Goal: Task Accomplishment & Management: Complete application form

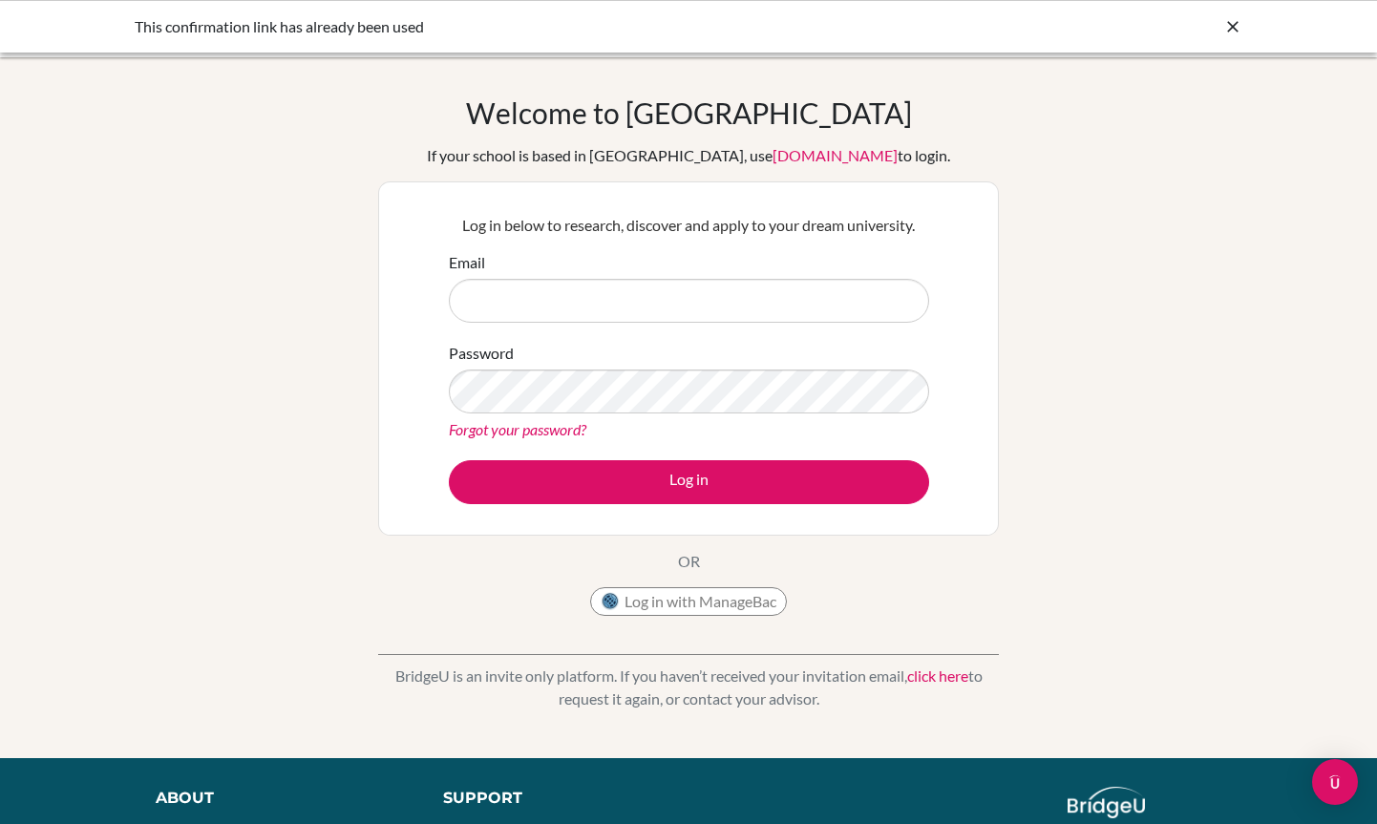
click at [431, 226] on div "Log in below to research, discover and apply to your dream university. Email Pa…" at bounding box center [688, 358] width 621 height 354
click at [624, 289] on input "Email" at bounding box center [689, 301] width 480 height 44
click at [624, 601] on button "Log in with ManageBac" at bounding box center [688, 601] width 197 height 29
click at [645, 603] on button "Log in with ManageBac" at bounding box center [688, 601] width 197 height 29
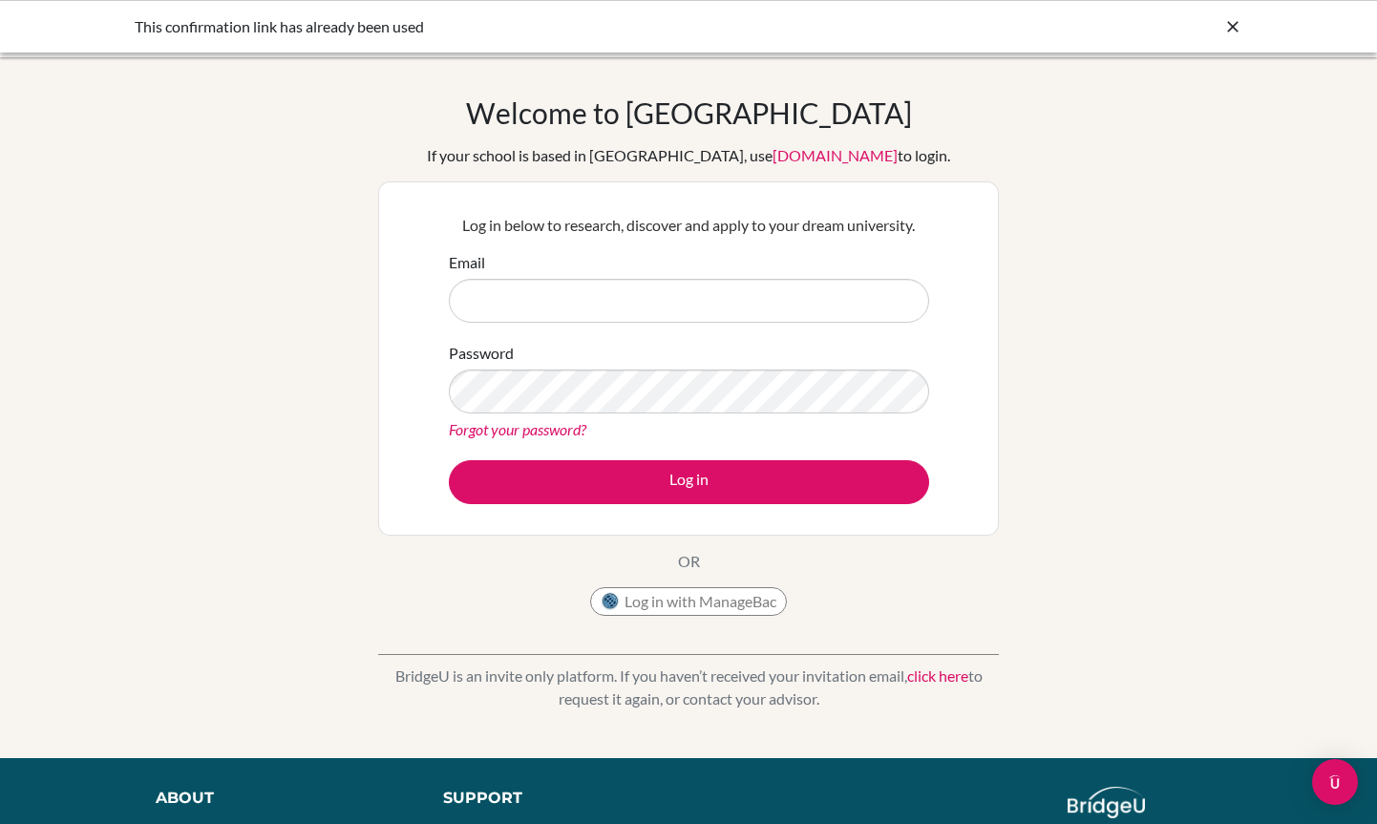
click at [531, 587] on div "Welcome to [GEOGRAPHIC_DATA] If your school is based in [GEOGRAPHIC_DATA], use …" at bounding box center [688, 361] width 621 height 530
click at [935, 673] on link "click here" at bounding box center [937, 676] width 61 height 18
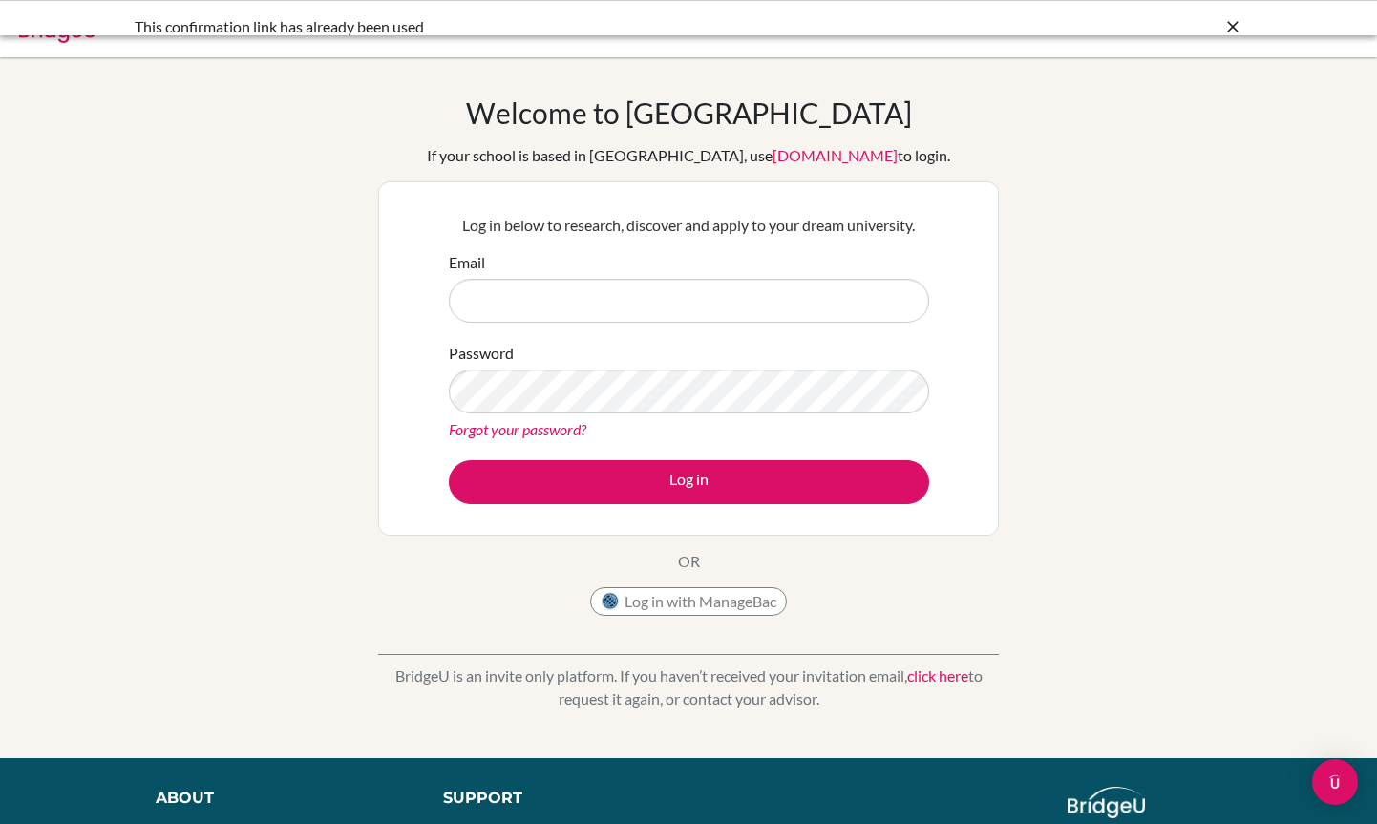
click at [473, 281] on input "Email" at bounding box center [689, 301] width 480 height 44
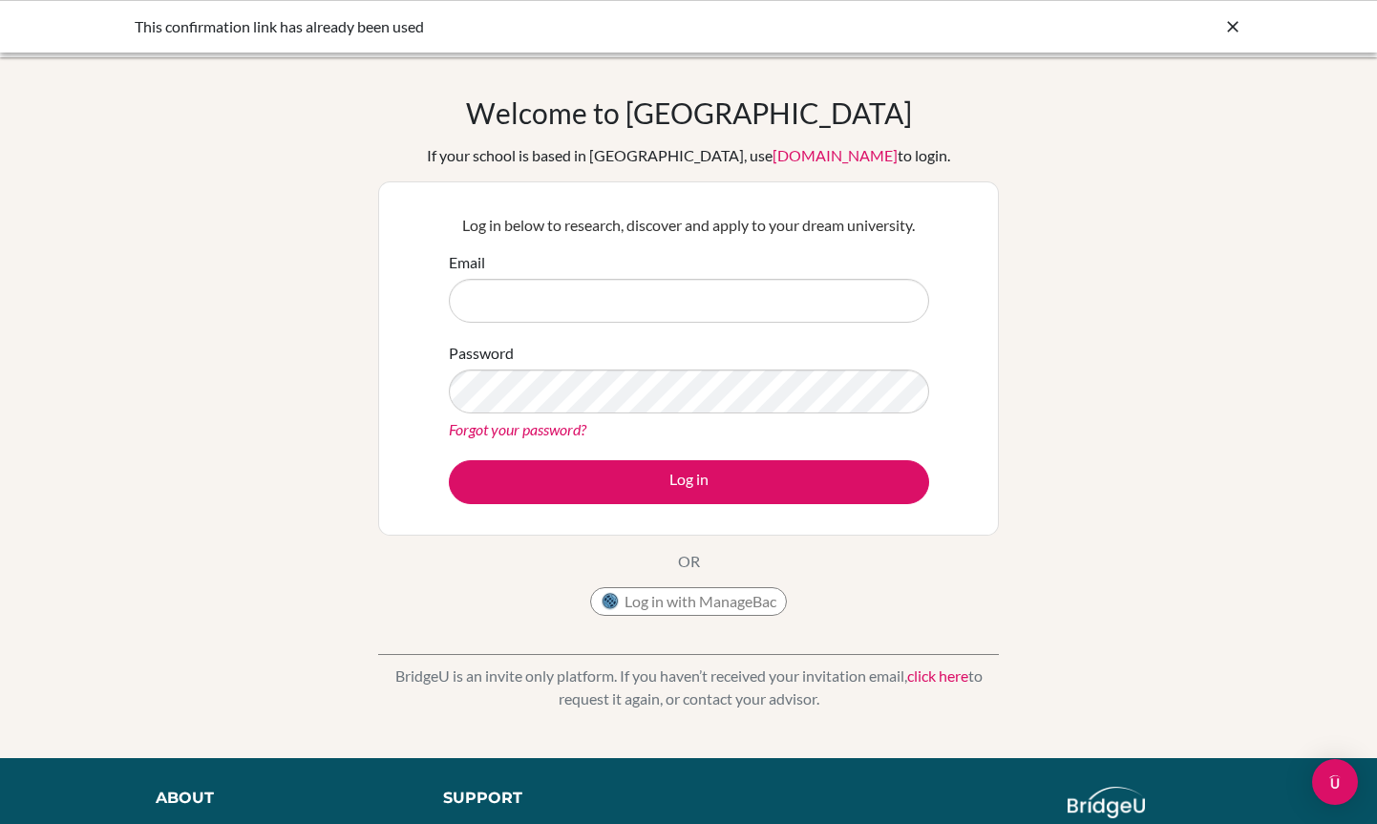
type input "[EMAIL_ADDRESS][DOMAIN_NAME]"
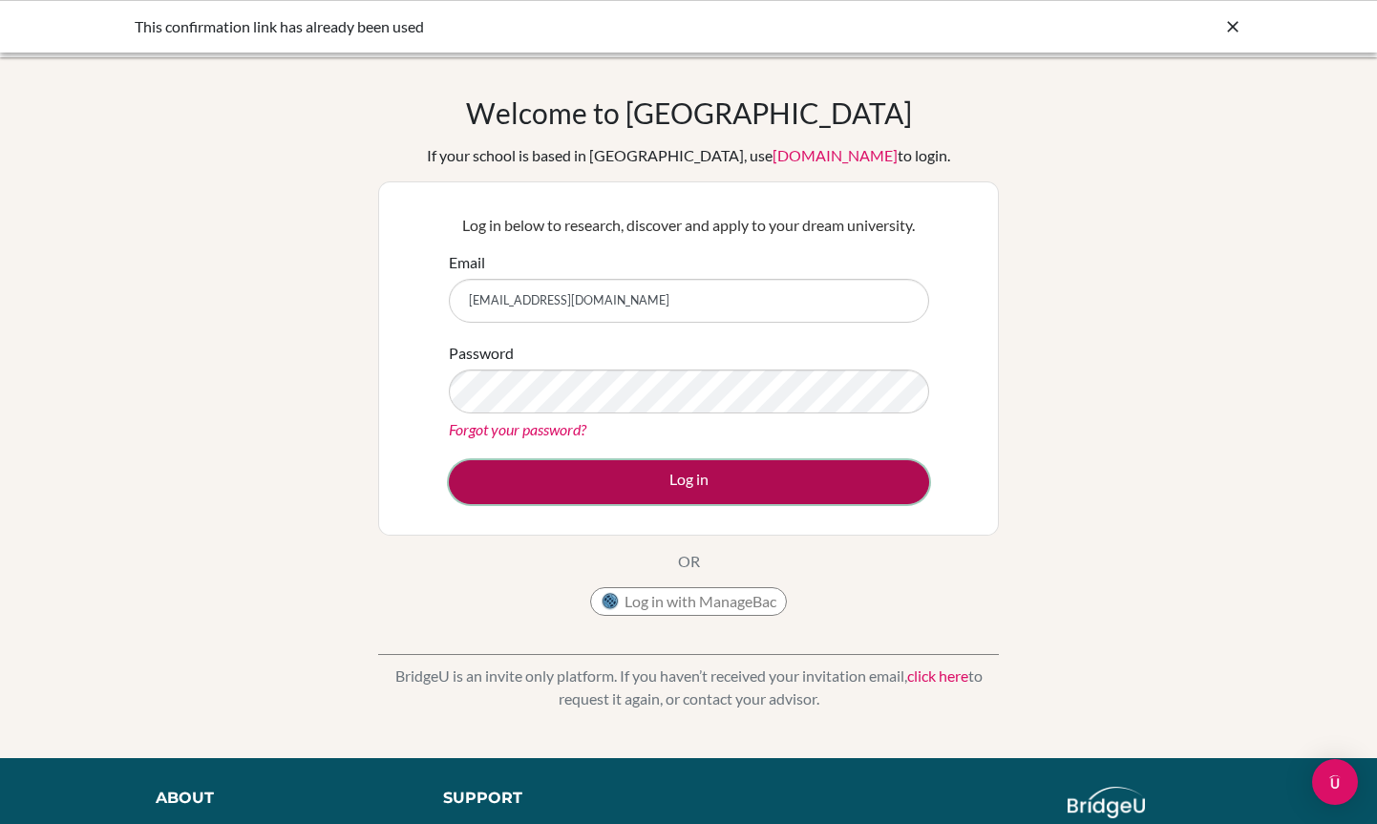
click at [620, 486] on button "Log in" at bounding box center [689, 482] width 480 height 44
